Goal: Information Seeking & Learning: Check status

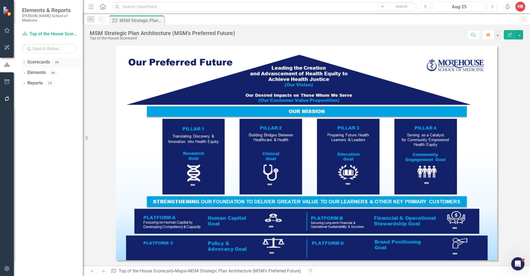
click at [41, 59] on link "Scorecards" at bounding box center [38, 62] width 23 height 6
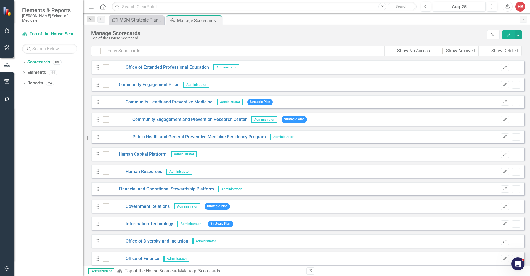
scroll to position [871, 0]
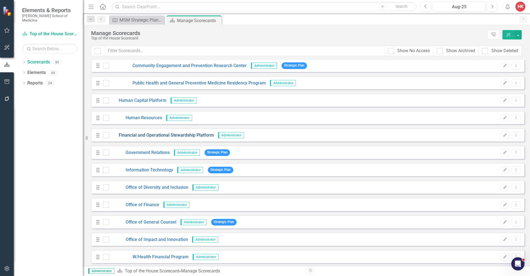
click at [164, 136] on link "Financial and Operational Stewardship Platform" at bounding box center [161, 135] width 105 height 6
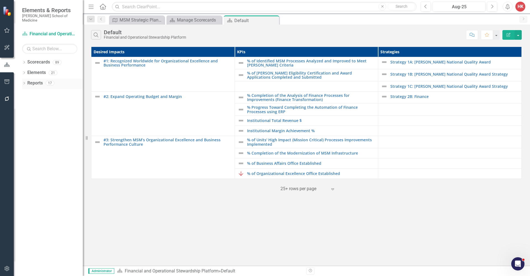
click at [37, 80] on link "Reports" at bounding box center [34, 83] width 15 height 6
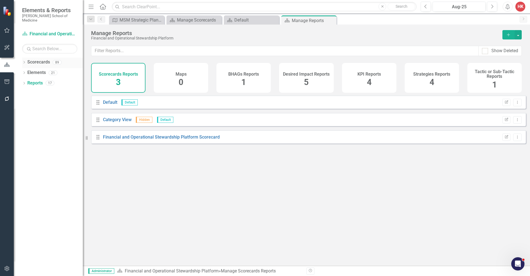
click at [48, 59] on link "Scorecards" at bounding box center [38, 62] width 23 height 6
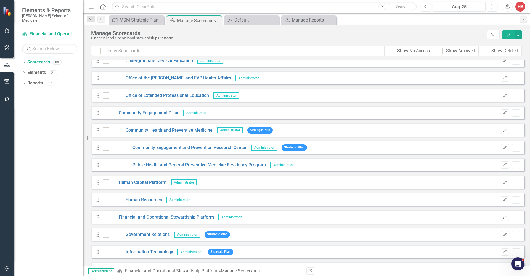
scroll to position [890, 0]
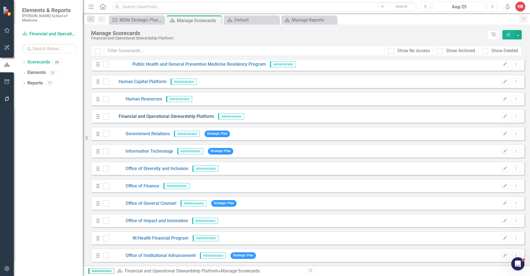
click at [158, 115] on link "Financial and Operational Stewardship Platform" at bounding box center [161, 116] width 105 height 6
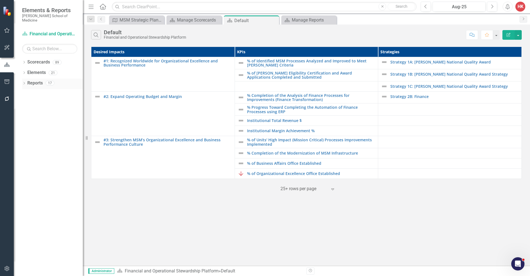
click at [39, 80] on link "Reports" at bounding box center [34, 83] width 15 height 6
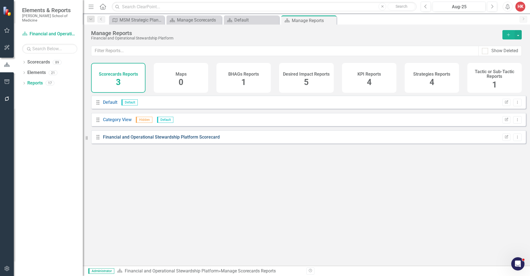
click at [151, 140] on link "Financial and Operational Stewardship Platform Scorecard" at bounding box center [161, 136] width 117 height 5
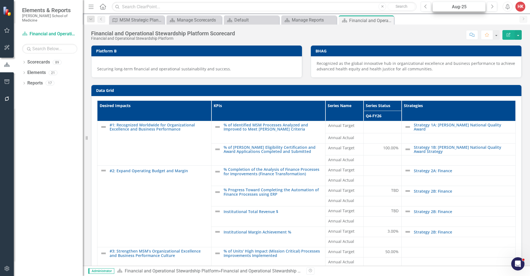
click at [466, 4] on div "Aug-25" at bounding box center [459, 7] width 49 height 7
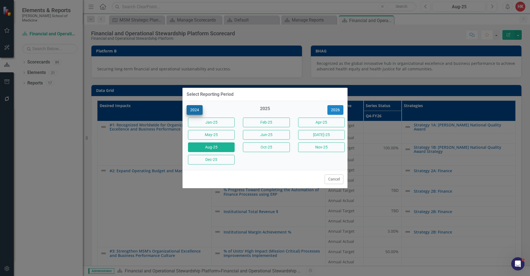
click at [199, 111] on button "2024" at bounding box center [195, 110] width 16 height 10
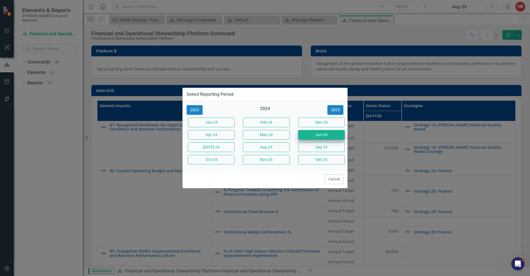
click at [322, 137] on button "Jun-24" at bounding box center [321, 135] width 47 height 10
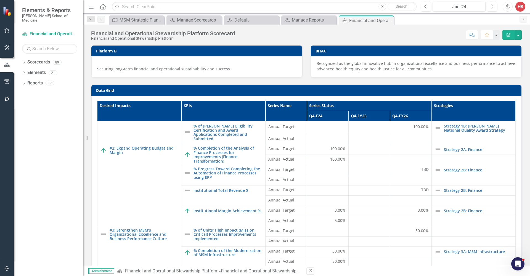
scroll to position [67, 0]
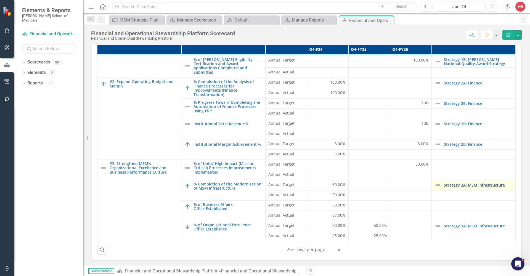
click at [481, 186] on link "Strategy 3A: MSM Infrastructure" at bounding box center [478, 185] width 69 height 4
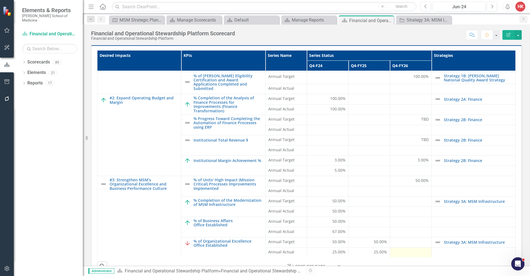
scroll to position [59, 0]
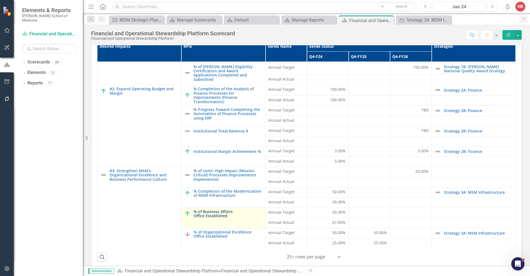
click at [238, 212] on link "% of Business Affairs Office Established" at bounding box center [228, 214] width 69 height 9
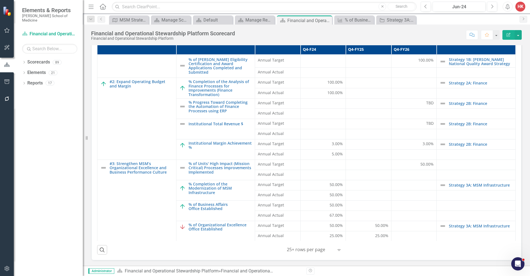
scroll to position [65, 0]
